Goal: Register for event/course

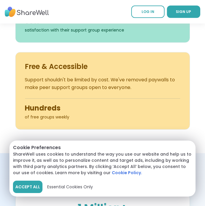
scroll to position [471, 0]
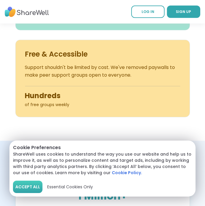
click at [30, 186] on span "Accept All" at bounding box center [27, 187] width 25 height 6
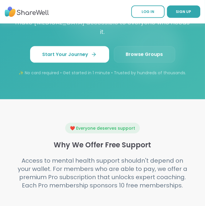
scroll to position [887, 0]
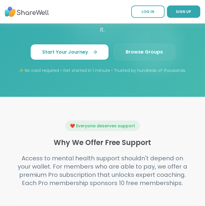
click at [89, 53] on span "Start Your Journey" at bounding box center [70, 52] width 54 height 7
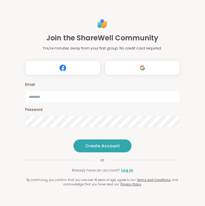
type input "**********"
click at [118, 149] on span "Create Account" at bounding box center [102, 146] width 35 height 6
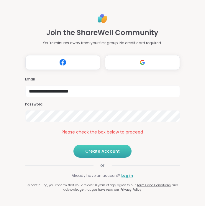
click at [100, 154] on span "Create Account" at bounding box center [102, 152] width 35 height 6
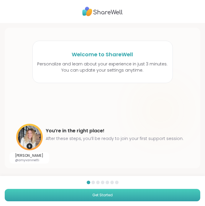
click at [142, 195] on button "Get Started" at bounding box center [103, 195] width 196 height 12
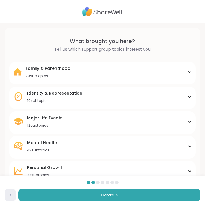
click at [180, 76] on div "Family & Parenthood 20 subtopics" at bounding box center [102, 72] width 179 height 13
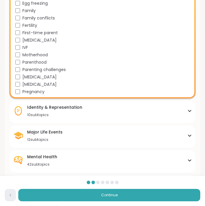
scroll to position [136, 0]
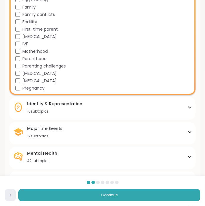
click at [165, 108] on div "Identity & Representation 10 subtopics" at bounding box center [102, 107] width 179 height 13
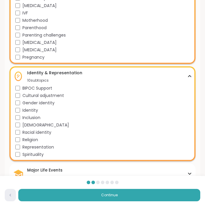
scroll to position [170, 0]
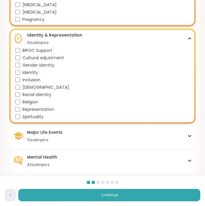
click at [149, 139] on div "Major Life Events 12 subtopics" at bounding box center [102, 136] width 179 height 13
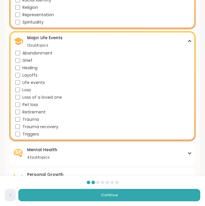
scroll to position [300, 0]
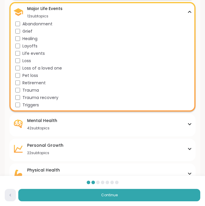
click at [156, 131] on div "Mental Health 42 subtopics Academic stress Addiction ADHD Aging Anxiety Bipolar…" at bounding box center [102, 125] width 186 height 22
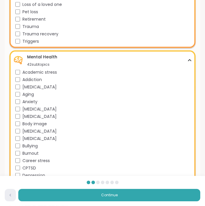
scroll to position [393, 0]
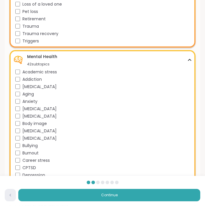
click at [155, 147] on div "Bullying" at bounding box center [103, 146] width 177 height 6
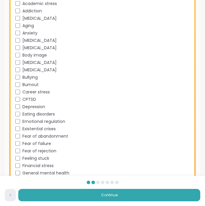
scroll to position [462, 0]
click at [154, 148] on div "Fear of rejection" at bounding box center [103, 151] width 177 height 6
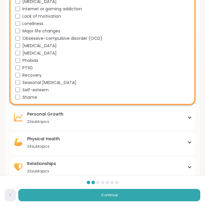
scroll to position [656, 0]
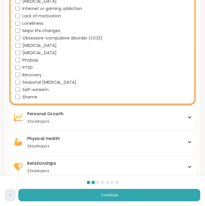
click at [156, 118] on div "Personal Growth 22 subtopics" at bounding box center [102, 117] width 179 height 13
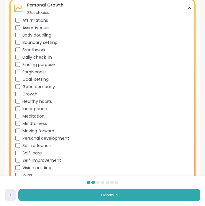
scroll to position [765, 0]
click at [156, 151] on div "Self-care" at bounding box center [103, 153] width 177 height 6
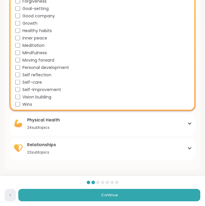
click at [153, 125] on div "Physical Health 24 subtopics" at bounding box center [102, 123] width 179 height 13
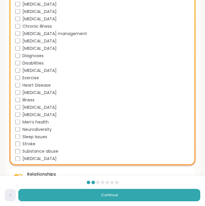
scroll to position [1011, 0]
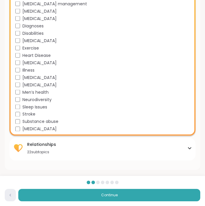
click at [153, 149] on div "Relationships 22 subtopics" at bounding box center [102, 148] width 179 height 13
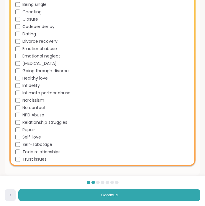
scroll to position [1173, 0]
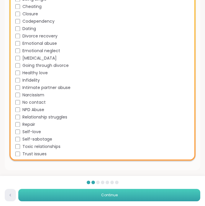
click at [82, 199] on button "Continue" at bounding box center [109, 195] width 182 height 12
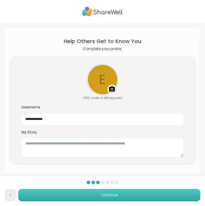
scroll to position [5, 0]
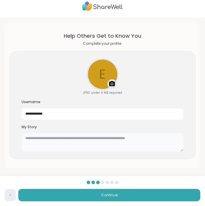
click at [154, 139] on textarea at bounding box center [103, 142] width 162 height 19
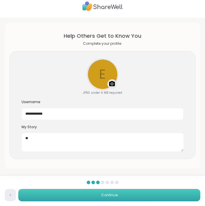
click at [114, 201] on button "Continue" at bounding box center [109, 195] width 182 height 12
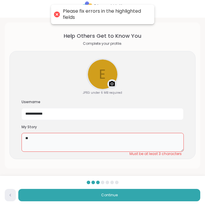
click at [162, 146] on textarea "**" at bounding box center [103, 142] width 162 height 19
type textarea "*"
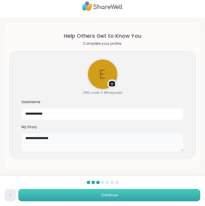
type textarea "**********"
click at [118, 199] on button "Continue" at bounding box center [109, 195] width 182 height 12
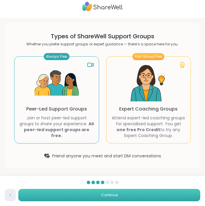
scroll to position [0, 0]
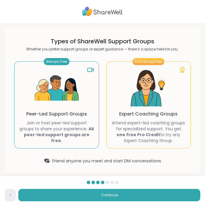
click at [75, 115] on p "Peer-Led Support Groups" at bounding box center [56, 114] width 61 height 7
click at [79, 134] on p "Join or host peer-led support groups to share your experience. All peer-led sup…" at bounding box center [56, 132] width 75 height 24
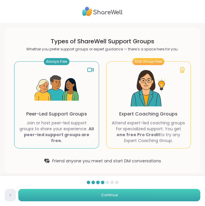
click at [120, 195] on button "Continue" at bounding box center [109, 195] width 182 height 12
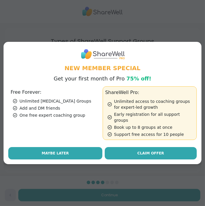
click at [70, 154] on button "Maybe Later" at bounding box center [55, 153] width 94 height 12
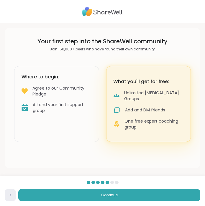
click at [57, 102] on div "Attend your first support group" at bounding box center [62, 108] width 59 height 12
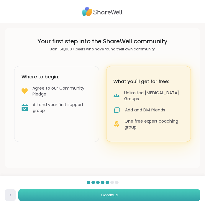
click at [133, 195] on button "Continue" at bounding box center [109, 195] width 182 height 12
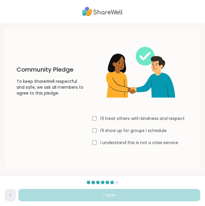
click at [155, 118] on label "I'll treat others with kindness and respect" at bounding box center [142, 119] width 84 height 6
click at [149, 131] on label "I'll show up for groups I schedule" at bounding box center [133, 131] width 66 height 6
click at [151, 144] on label "I understand this is not a crisis service" at bounding box center [139, 143] width 78 height 6
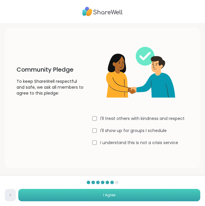
click at [140, 197] on button "I Agree" at bounding box center [109, 195] width 182 height 12
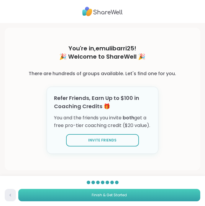
scroll to position [2, 0]
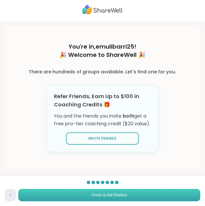
click at [140, 197] on button "Finish & Get Started" at bounding box center [109, 195] width 182 height 12
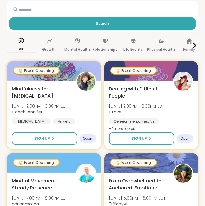
scroll to position [91, 0]
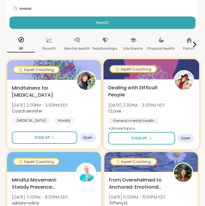
click at [178, 119] on div "General mental health Relationship struggles Stress management" at bounding box center [151, 129] width 86 height 23
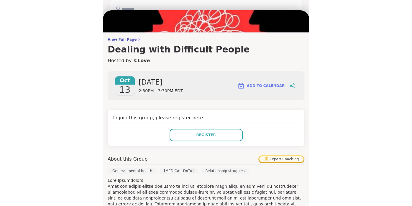
scroll to position [0, 0]
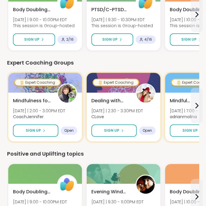
scroll to position [123, 0]
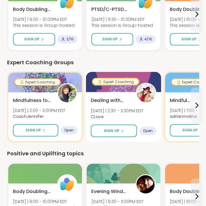
click at [141, 112] on span "[DATE] | 2:30 - 3:30PM EDT" at bounding box center [117, 111] width 53 height 6
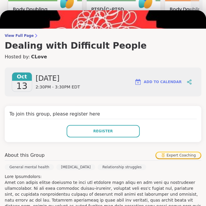
scroll to position [29, 0]
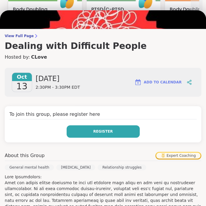
click at [83, 133] on button "Register" at bounding box center [103, 131] width 73 height 12
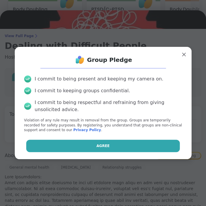
click at [87, 145] on button "Agree" at bounding box center [103, 146] width 154 height 12
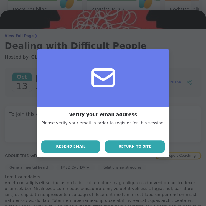
click at [139, 145] on span "Return to site" at bounding box center [135, 146] width 33 height 5
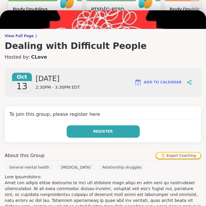
click at [118, 133] on button "Register" at bounding box center [103, 131] width 73 height 12
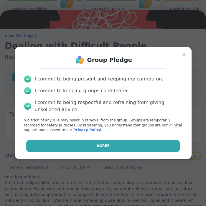
click at [110, 142] on button "Agree" at bounding box center [103, 146] width 154 height 12
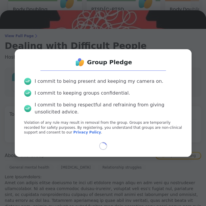
select select "**"
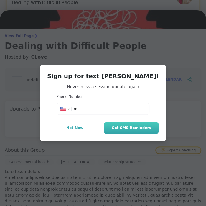
scroll to position [220, 0]
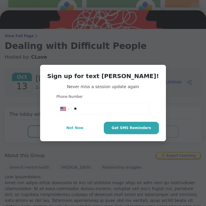
click at [114, 112] on div "**********" at bounding box center [103, 109] width 90 height 9
click at [112, 108] on input "**" at bounding box center [110, 109] width 72 height 6
type input "**********"
click at [134, 133] on button "Get SMS Reminders" at bounding box center [131, 128] width 55 height 12
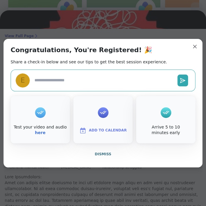
type textarea "*"
